Goal: Information Seeking & Learning: Check status

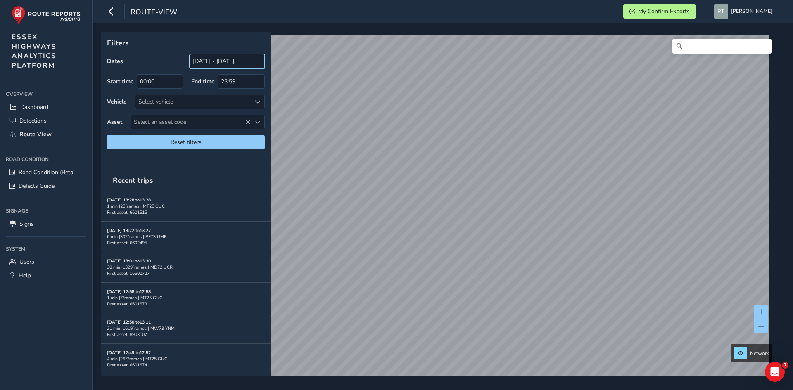
click at [220, 62] on input "[DATE] - [DATE]" at bounding box center [227, 61] width 75 height 14
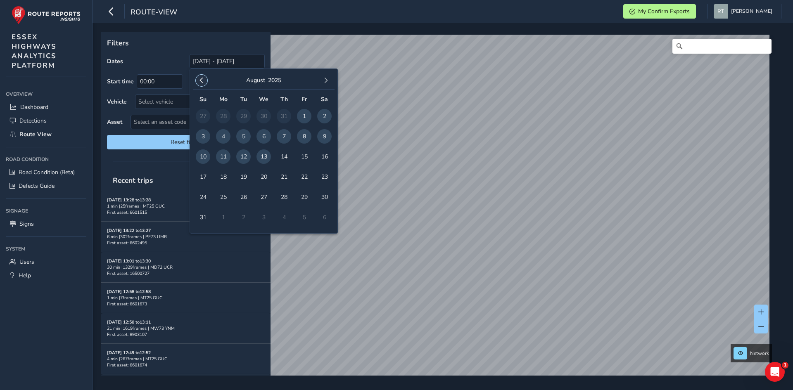
click at [198, 76] on button "button" at bounding box center [202, 81] width 12 height 12
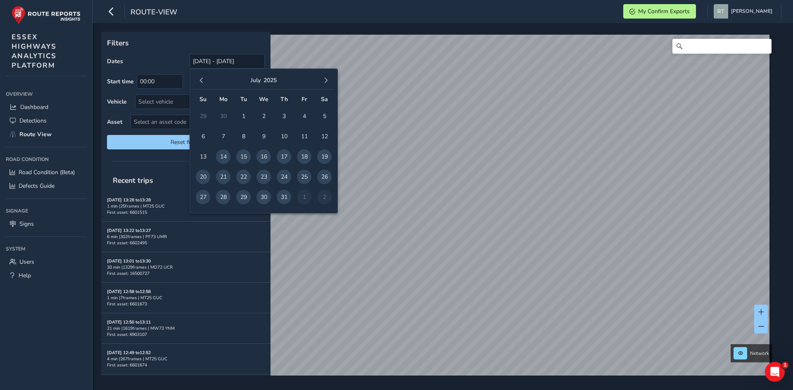
click at [198, 76] on button "button" at bounding box center [202, 81] width 12 height 12
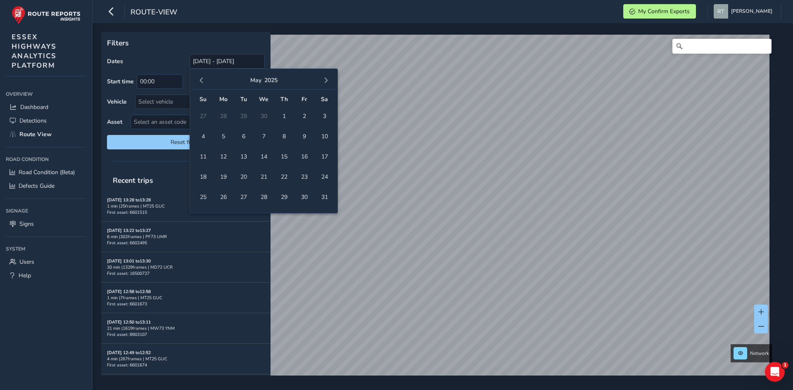
click at [198, 76] on button "button" at bounding box center [202, 81] width 12 height 12
click at [199, 76] on button "button" at bounding box center [202, 81] width 12 height 12
click at [263, 114] on span "1" at bounding box center [264, 116] width 14 height 14
click at [324, 77] on button "button" at bounding box center [326, 81] width 12 height 12
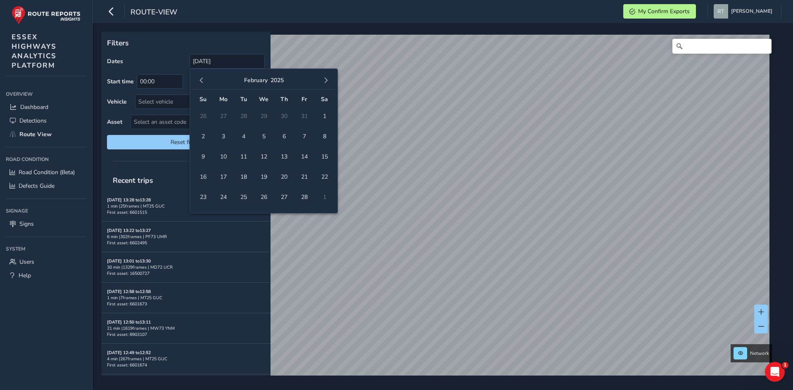
click at [324, 77] on button "button" at bounding box center [326, 81] width 12 height 12
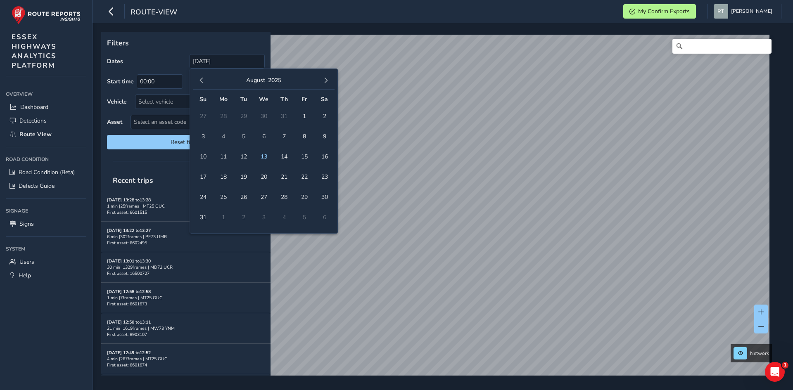
click at [324, 77] on button "button" at bounding box center [326, 81] width 12 height 12
click at [326, 135] on span "13" at bounding box center [324, 136] width 14 height 14
type input "[DATE] - [DATE]"
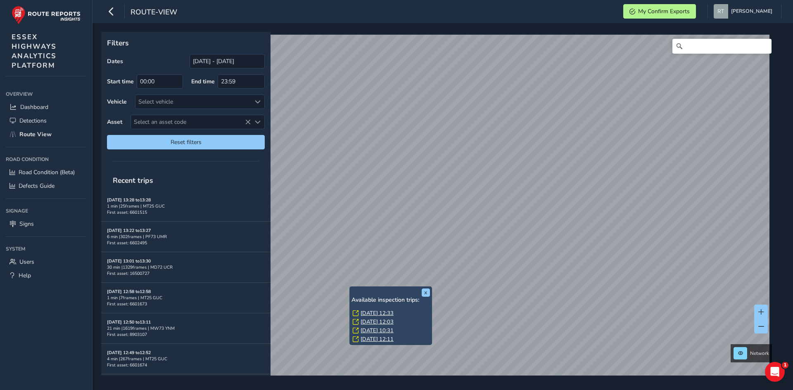
click at [350, 287] on div "x Available inspection trips: [DATE] 12:33 [DATE] 12:03 [DATE] 10:31 [DATE] 12:…" at bounding box center [390, 316] width 83 height 59
click at [372, 315] on link "[DATE] 12:33" at bounding box center [377, 313] width 33 height 7
